Goal: Transaction & Acquisition: Download file/media

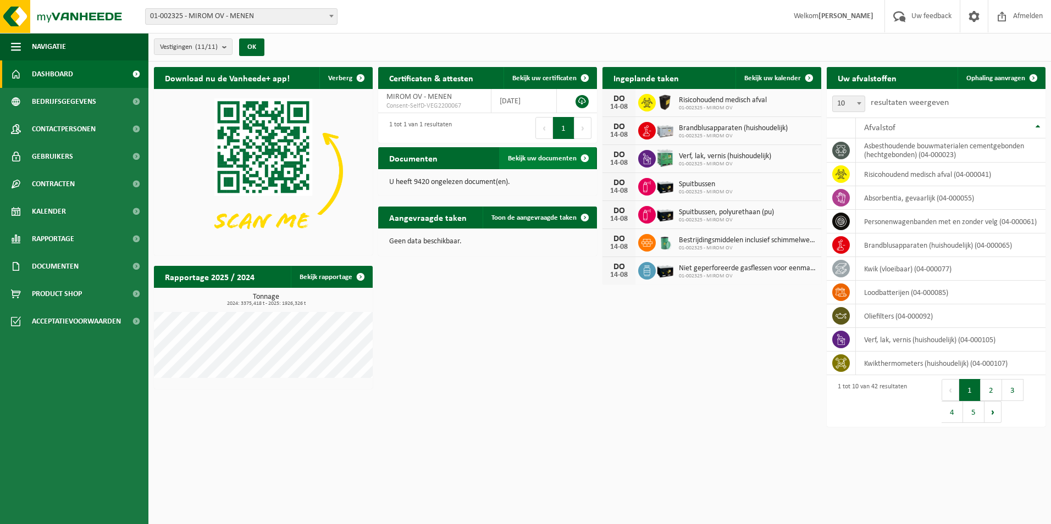
click at [551, 155] on span "Bekijk uw documenten" at bounding box center [542, 158] width 69 height 7
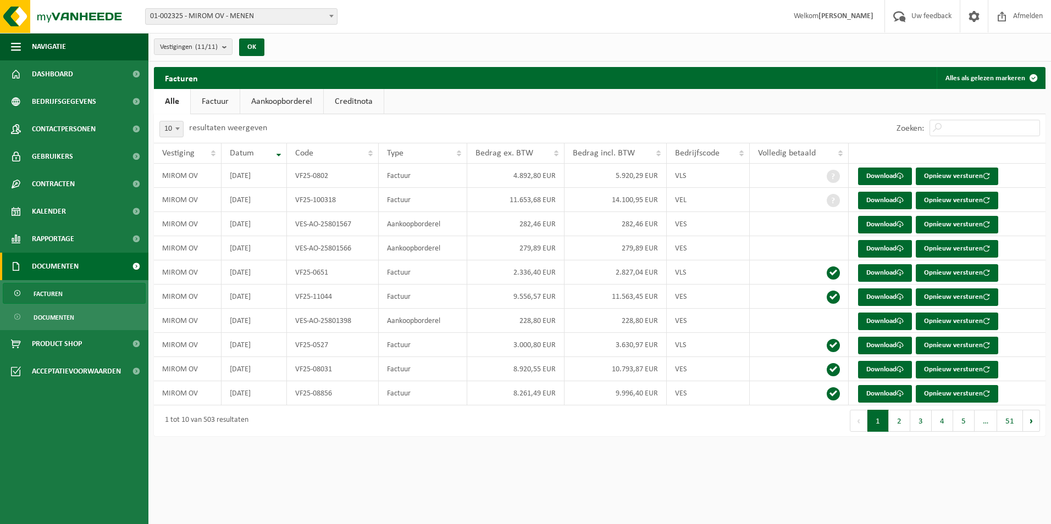
click at [219, 104] on link "Factuur" at bounding box center [215, 101] width 49 height 25
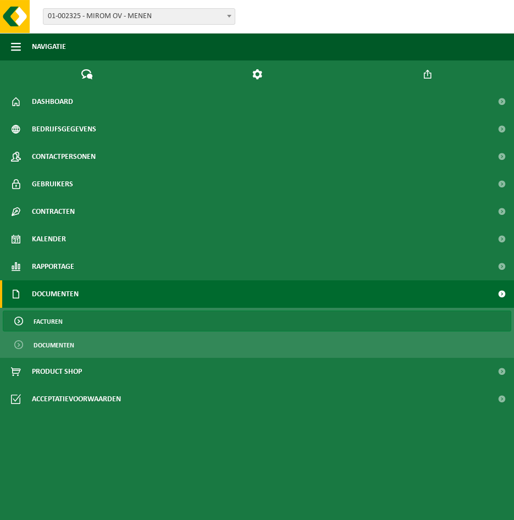
click at [54, 311] on span "Facturen" at bounding box center [48, 321] width 29 height 21
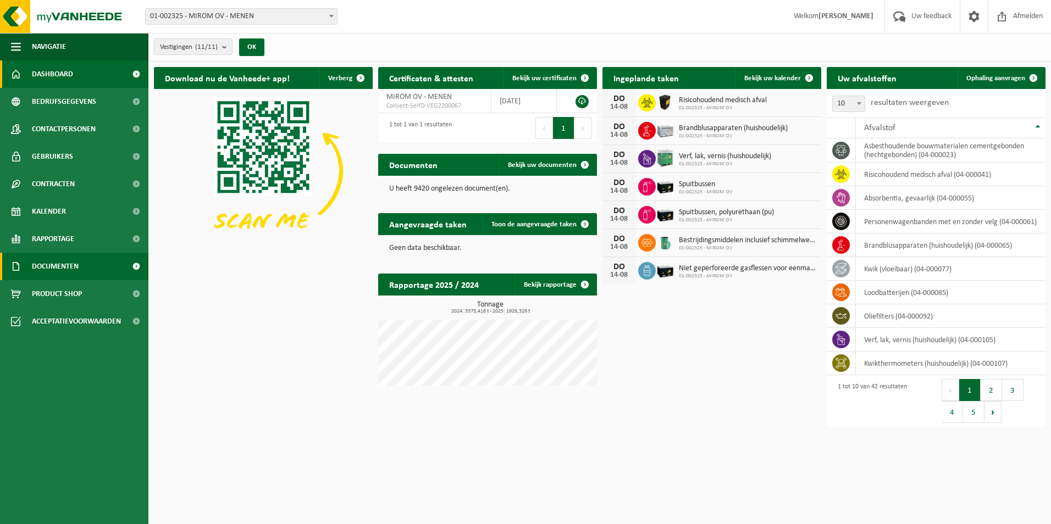
click at [69, 269] on span "Documenten" at bounding box center [55, 266] width 47 height 27
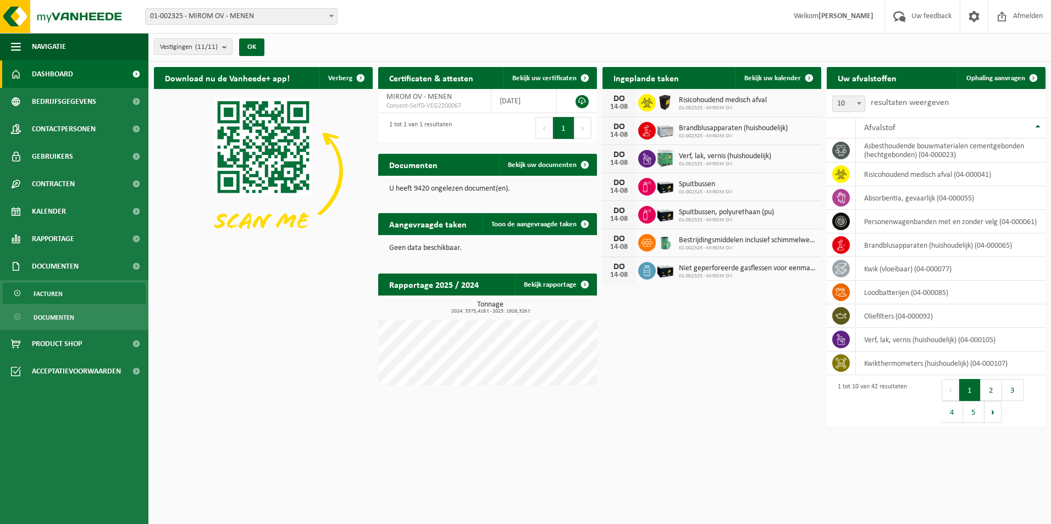
click at [52, 293] on span "Facturen" at bounding box center [48, 294] width 29 height 21
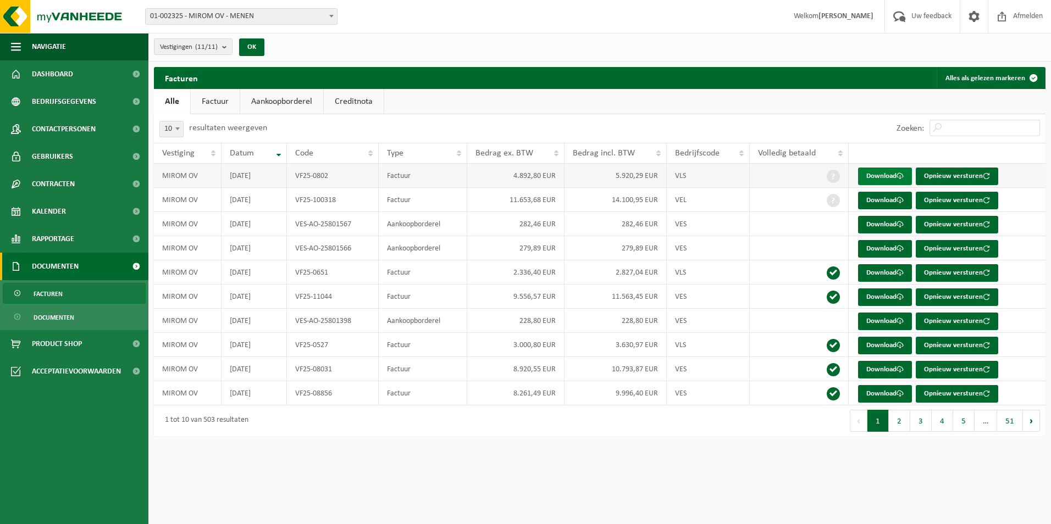
click at [888, 175] on link "Download" at bounding box center [885, 177] width 54 height 18
click at [879, 269] on link "Download" at bounding box center [885, 273] width 54 height 18
click at [876, 342] on link "Download" at bounding box center [885, 346] width 54 height 18
click at [901, 417] on button "2" at bounding box center [899, 421] width 21 height 22
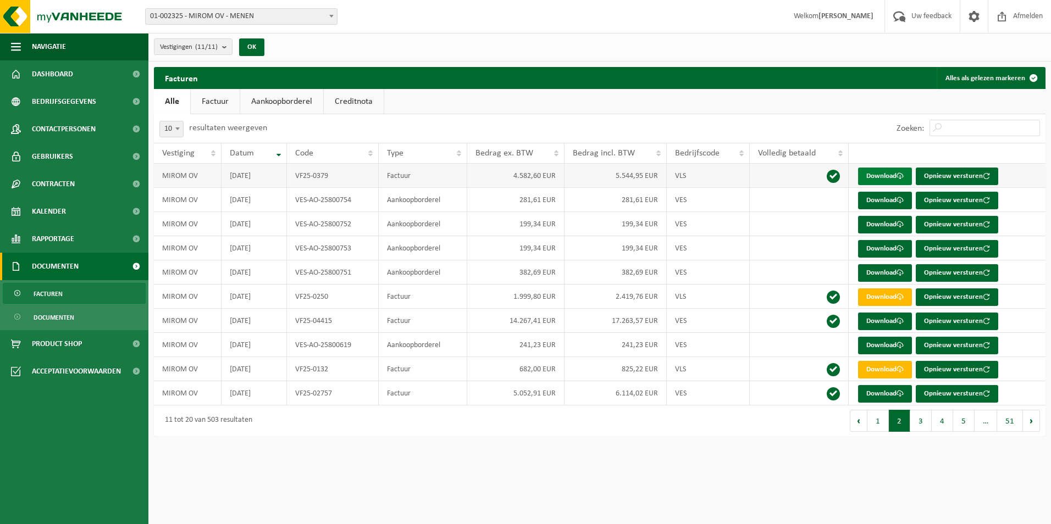
click at [877, 172] on link "Download" at bounding box center [885, 177] width 54 height 18
